Goal: Information Seeking & Learning: Learn about a topic

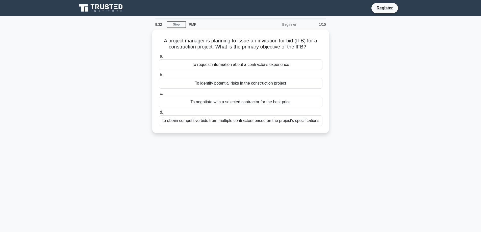
click at [266, 119] on div "To obtain competitive bids from multiple contractors based on the project's spe…" at bounding box center [241, 120] width 164 height 11
click at [159, 114] on input "d. To obtain competitive bids from multiple contractors based on the project's …" at bounding box center [159, 112] width 0 height 3
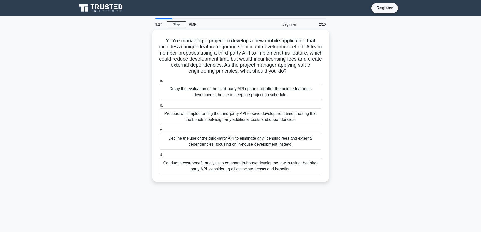
click at [271, 100] on div "Delay the evaluation of the third-party API option until after the unique featu…" at bounding box center [241, 92] width 164 height 17
click at [159, 82] on input "a. Delay the evaluation of the third-party API option until after the unique fe…" at bounding box center [159, 80] width 0 height 3
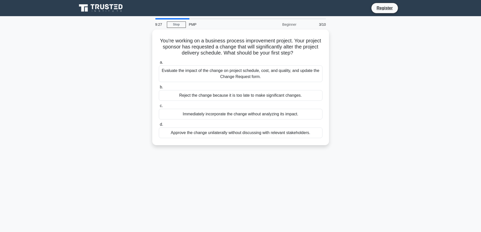
click at [271, 104] on label "c. Immediately incorporate the change without analyzing its impact." at bounding box center [241, 111] width 164 height 17
click at [159, 104] on input "c. Immediately incorporate the change without analyzing its impact." at bounding box center [159, 105] width 0 height 3
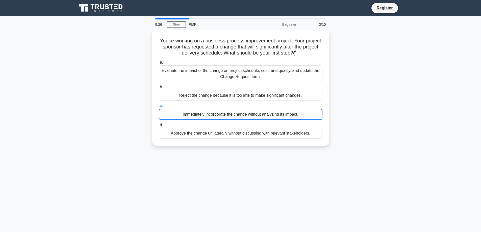
click at [269, 112] on div "Immediately incorporate the change without analyzing its impact." at bounding box center [241, 114] width 164 height 11
click at [159, 108] on input "c. Immediately incorporate the change without analyzing its impact." at bounding box center [159, 105] width 0 height 3
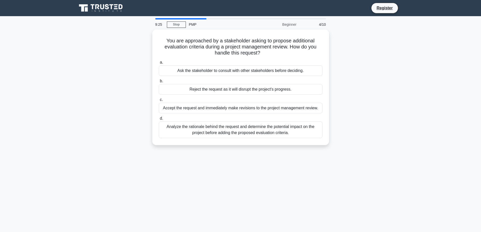
click at [270, 92] on div "Reject the request as it will disrupt the project's progress." at bounding box center [241, 89] width 164 height 11
click at [159, 83] on input "b. Reject the request as it will disrupt the project's progress." at bounding box center [159, 81] width 0 height 3
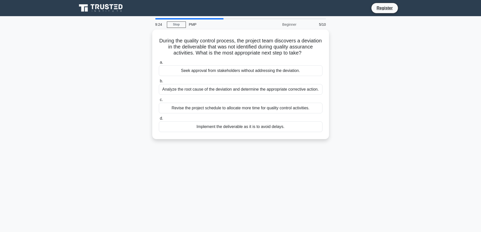
click at [262, 123] on div "Implement the deliverable as it is to avoid delays." at bounding box center [241, 126] width 164 height 11
click at [159, 120] on input "d. Implement the deliverable as it is to avoid delays." at bounding box center [159, 118] width 0 height 3
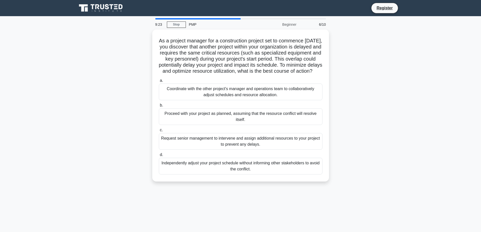
click at [260, 117] on div "Proceed with your project as planned, assuming that the resource conflict will …" at bounding box center [241, 116] width 164 height 17
click at [159, 107] on input "b. Proceed with your project as planned, assuming that the resource conflict wi…" at bounding box center [159, 105] width 0 height 3
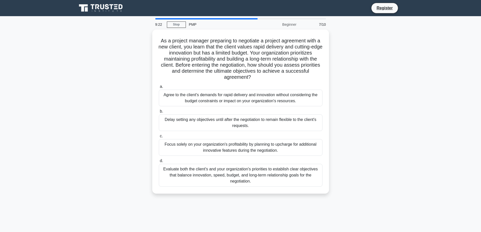
click at [241, 101] on div "Agree to the client's demands for rapid delivery and innovation without conside…" at bounding box center [241, 98] width 164 height 17
click at [159, 88] on input "a. Agree to the client's demands for rapid delivery and innovation without cons…" at bounding box center [159, 86] width 0 height 3
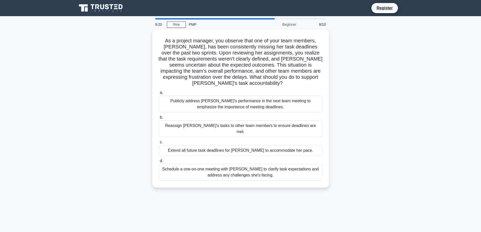
click at [253, 145] on div "Extend all future task deadlines for Emily to accommodate her pace." at bounding box center [241, 150] width 164 height 11
click at [159, 143] on input "c. Extend all future task deadlines for Emily to accommodate her pace." at bounding box center [159, 142] width 0 height 3
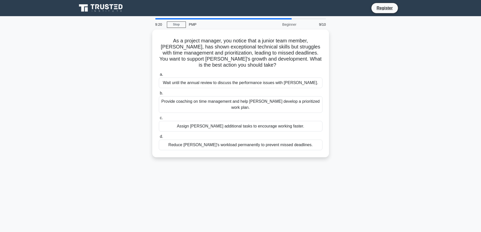
click at [254, 121] on div "Assign Alex additional tasks to encourage working faster." at bounding box center [241, 126] width 164 height 11
click at [159, 120] on input "c. Assign Alex additional tasks to encourage working faster." at bounding box center [159, 117] width 0 height 3
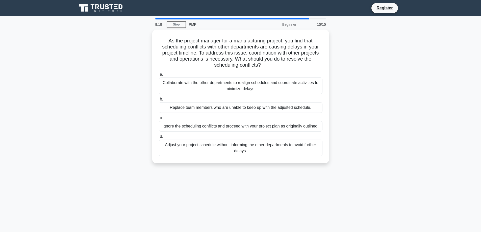
click at [257, 110] on div "Replace team members who are unable to keep up with the adjusted schedule." at bounding box center [241, 107] width 164 height 11
click at [159, 101] on input "b. Replace team members who are unable to keep up with the adjusted schedule." at bounding box center [159, 99] width 0 height 3
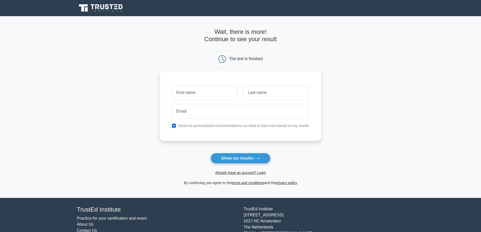
click at [242, 157] on button "Show my results" at bounding box center [241, 158] width 60 height 11
type input "y"
type input "E"
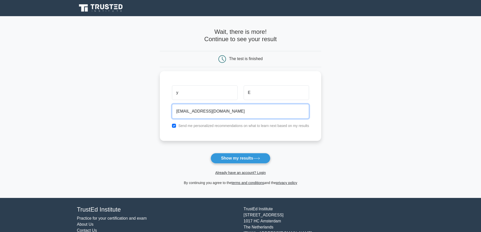
type input "fxfc@gcg.com"
click at [242, 124] on label "Send me personalized recommendations on what to learn next based on my results" at bounding box center [243, 126] width 131 height 4
click at [175, 124] on input "checkbox" at bounding box center [174, 126] width 4 height 4
checkbox input "false"
click at [254, 159] on button "Show my results" at bounding box center [241, 158] width 60 height 11
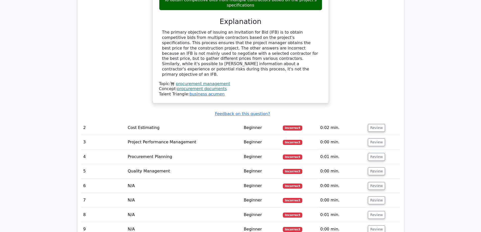
scroll to position [530, 0]
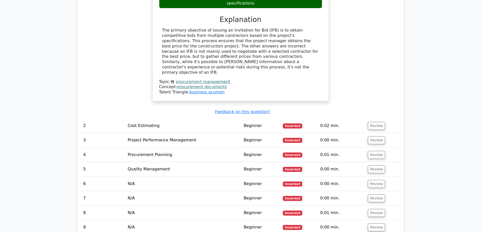
click at [378, 122] on button "Review" at bounding box center [376, 126] width 17 height 8
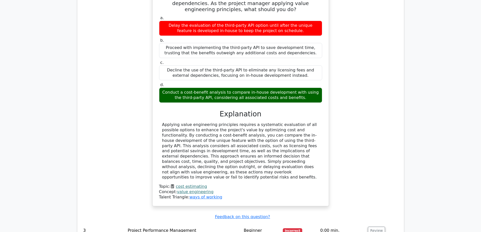
scroll to position [732, 0]
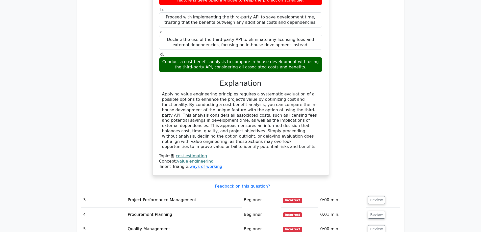
click at [377, 196] on button "Review" at bounding box center [376, 200] width 17 height 8
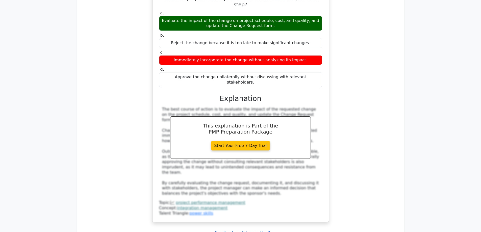
scroll to position [1010, 0]
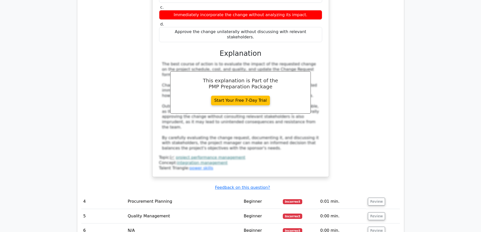
click at [378, 198] on button "Review" at bounding box center [376, 202] width 17 height 8
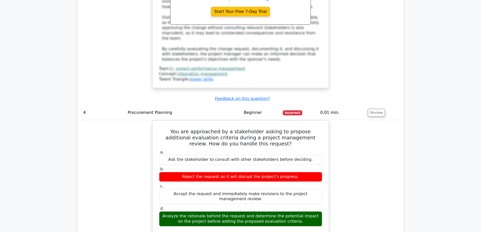
scroll to position [1136, 0]
